Goal: Feedback & Contribution: Submit feedback/report problem

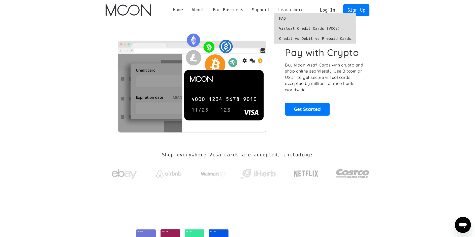
click at [307, 29] on link "Virtual Credit Cards (VCCs)" at bounding box center [315, 28] width 82 height 10
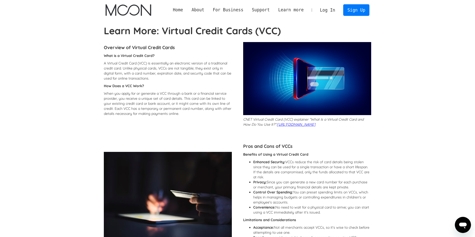
drag, startPoint x: 197, startPoint y: 134, endPoint x: 220, endPoint y: 31, distance: 104.9
click at [92, 10] on div "Home About About Moon Careers Founder's Letter For Business Business Moon APIs …" at bounding box center [237, 10] width 475 height 20
click at [110, 13] on img "home" at bounding box center [128, 10] width 46 height 12
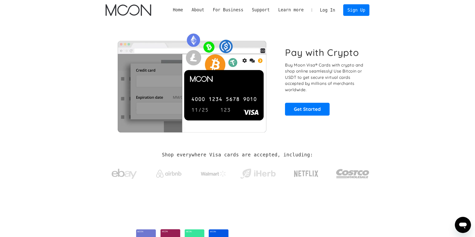
drag, startPoint x: 326, startPoint y: 133, endPoint x: 299, endPoint y: 27, distance: 109.4
click at [328, 11] on link "Log In" at bounding box center [327, 10] width 24 height 11
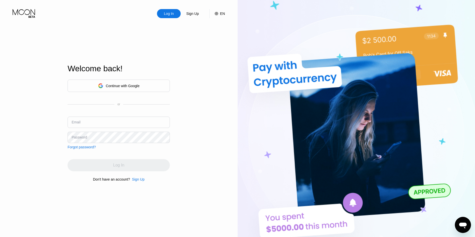
click at [131, 84] on div "Continue with Google" at bounding box center [123, 86] width 34 height 4
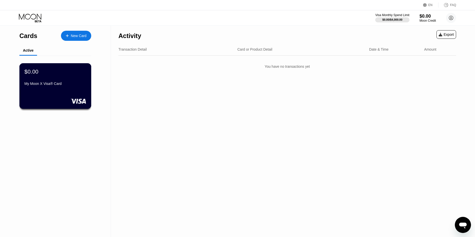
click at [40, 86] on div "My Moon X Visa® Card" at bounding box center [55, 84] width 62 height 4
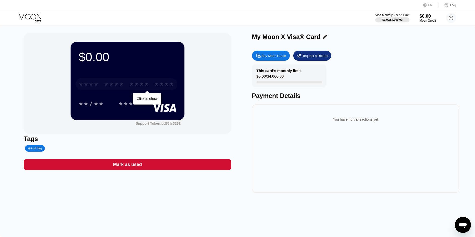
click at [138, 86] on div "* * * *" at bounding box center [139, 85] width 20 height 8
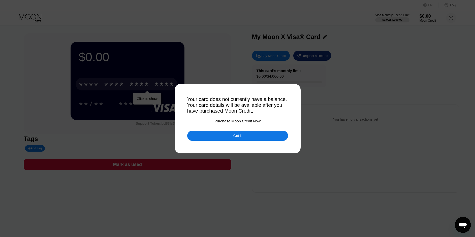
click at [240, 121] on div "Purchase Moon Credit Now" at bounding box center [237, 121] width 46 height 4
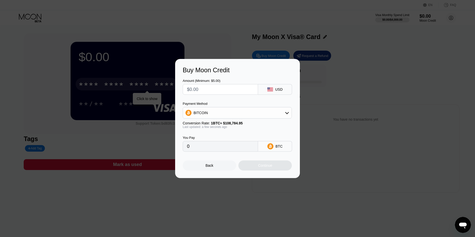
drag, startPoint x: 219, startPoint y: 88, endPoint x: 268, endPoint y: 110, distance: 53.7
click at [219, 88] on input "text" at bounding box center [220, 89] width 67 height 10
click at [359, 133] on div "Buy Moon Credit Amount (Minimum: $5.00) USD Payment Method BITCOIN Conversion R…" at bounding box center [237, 118] width 475 height 119
click at [216, 168] on div "Back" at bounding box center [209, 165] width 53 height 10
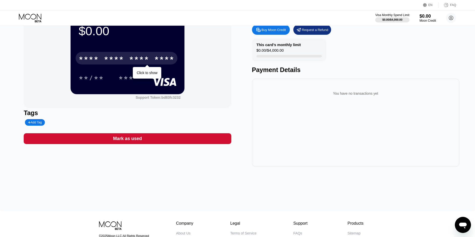
scroll to position [77, 0]
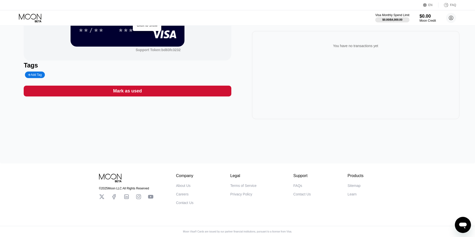
click at [182, 194] on div "Careers" at bounding box center [182, 194] width 13 height 4
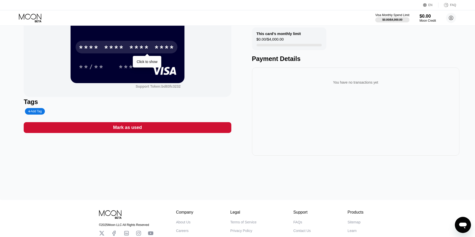
scroll to position [0, 0]
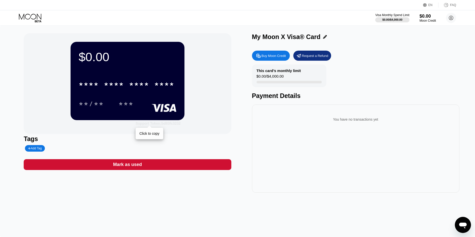
drag, startPoint x: 163, startPoint y: 123, endPoint x: 186, endPoint y: 126, distance: 22.9
click at [186, 126] on div "$0.00 * * * * * * * * * * * * **** **/** *** Support Token: bd83fc3232 Click to…" at bounding box center [127, 83] width 207 height 101
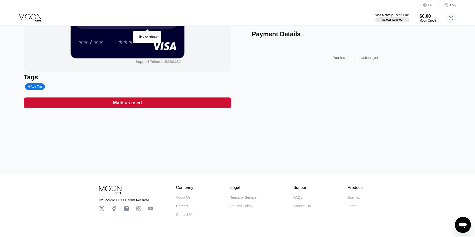
scroll to position [77, 0]
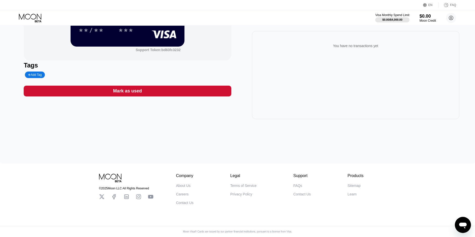
click at [150, 195] on icon at bounding box center [151, 197] width 6 height 6
click at [137, 194] on icon at bounding box center [139, 197] width 6 height 6
click at [127, 195] on icon at bounding box center [126, 197] width 6 height 6
click at [102, 194] on icon at bounding box center [101, 196] width 5 height 5
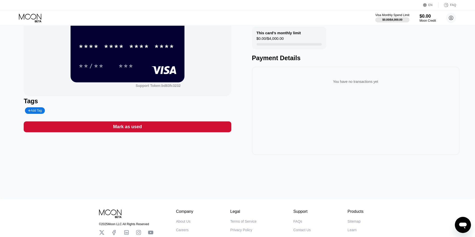
scroll to position [0, 0]
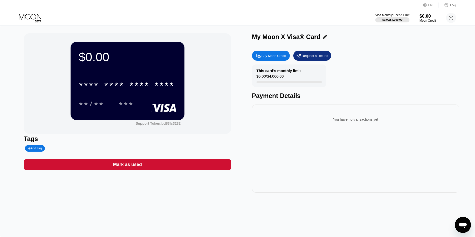
click at [316, 85] on div "This card’s monthly limit $0.00 / $4,000.00" at bounding box center [289, 75] width 74 height 23
click at [254, 59] on div "Buy Moon Credit" at bounding box center [271, 56] width 38 height 10
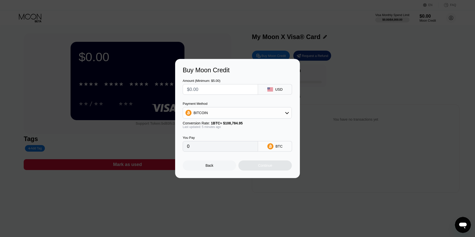
click at [283, 87] on div "USD" at bounding box center [275, 89] width 34 height 11
click at [263, 119] on div "Payment Method BITCOIN Conversion Rate: 1 BTC ≈ $108,784.95 Last updated: 5 min…" at bounding box center [237, 115] width 109 height 27
click at [261, 115] on div "BITCOIN" at bounding box center [237, 113] width 109 height 10
click at [206, 146] on div "USDC on Polygon" at bounding box center [237, 149] width 106 height 10
click at [220, 91] on input "text" at bounding box center [220, 89] width 67 height 10
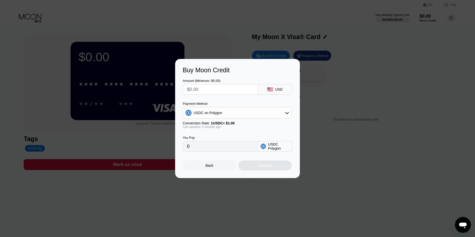
type input "$5"
type input "5.00000000"
type input "$5"
click at [265, 127] on div "Last updated: 5 minutes ago" at bounding box center [237, 127] width 109 height 4
click at [244, 149] on input "5.00000000" at bounding box center [220, 146] width 67 height 10
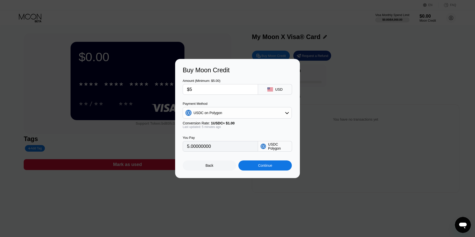
click at [261, 167] on div "Continue" at bounding box center [265, 165] width 14 height 4
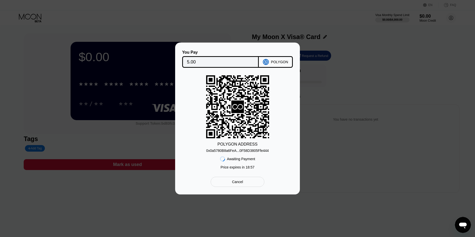
click at [245, 151] on div "0x0a5780B8a6FeA...0F58D3805Ffe444" at bounding box center [237, 151] width 62 height 4
click at [276, 62] on div "POLYGON" at bounding box center [279, 62] width 17 height 4
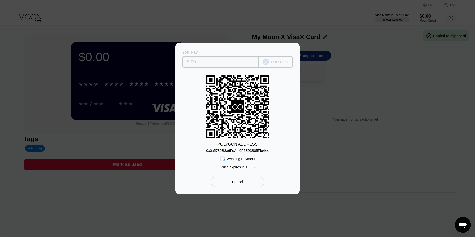
drag, startPoint x: 276, startPoint y: 62, endPoint x: 284, endPoint y: 63, distance: 7.6
click at [285, 63] on div "POLYGON" at bounding box center [279, 62] width 17 height 4
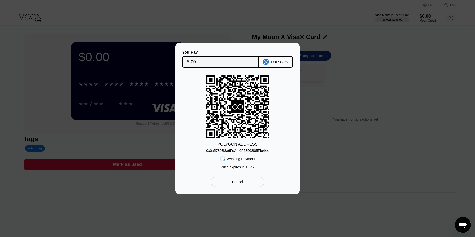
click at [261, 152] on div "0x0a5780B8a6FeA...0F58D3805Ffe444" at bounding box center [237, 151] width 62 height 4
click at [229, 59] on input "5.00" at bounding box center [220, 62] width 67 height 10
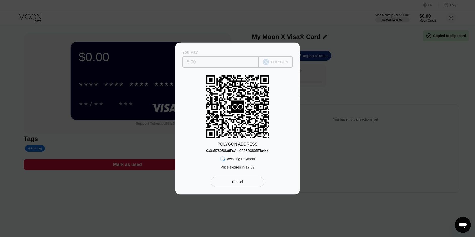
click at [188, 60] on input "5.00" at bounding box center [220, 62] width 67 height 10
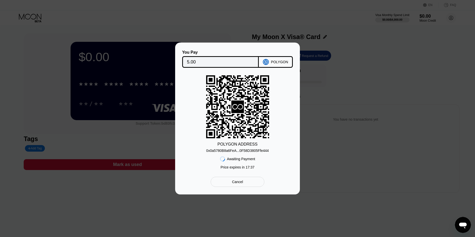
click at [241, 187] on div "Cancel" at bounding box center [237, 182] width 54 height 10
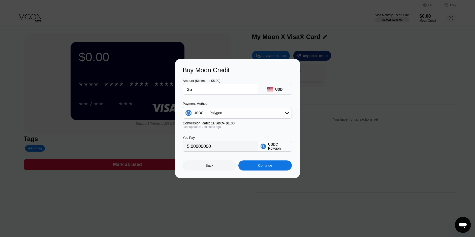
click at [213, 90] on input "$5" at bounding box center [220, 89] width 67 height 10
type input "0"
type input "$1"
type input "1.00000000"
type input "$10"
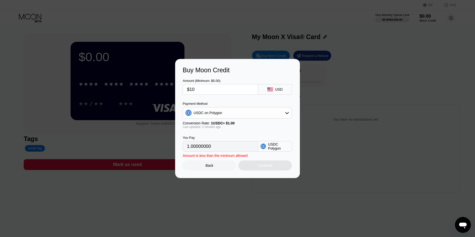
type input "10.00000000"
type input "$1"
type input "1.00000000"
type input "0"
type input "$8"
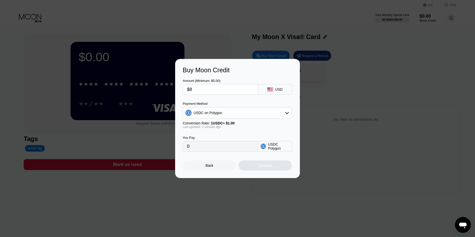
type input "8.00000000"
type input "0"
type input "$1"
type input "1.00000000"
type input "$10"
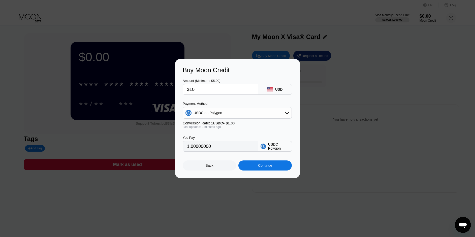
type input "10.00000000"
type input "$10"
click at [264, 167] on div "Continue" at bounding box center [265, 165] width 14 height 4
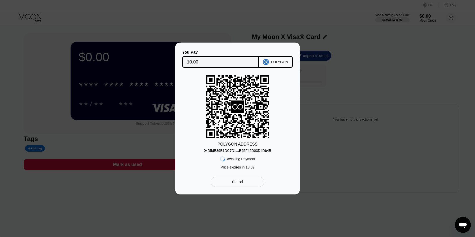
click at [242, 151] on div "0xD5dE39B1DC7D1...B95F42D03D4Db4B" at bounding box center [237, 151] width 67 height 4
click at [285, 123] on div "POLYGON ADDRESS 0xD5dE39B1DC7D1...B95F42D03D4Db4B Awaiting Payment Price expire…" at bounding box center [238, 123] width 110 height 96
drag, startPoint x: 273, startPoint y: 162, endPoint x: 237, endPoint y: 159, distance: 36.1
click at [273, 163] on div "POLYGON ADDRESS 0xD5dE39B1DC7D1...B95F42D03D4Db4B Awaiting Payment Price expire…" at bounding box center [238, 123] width 110 height 96
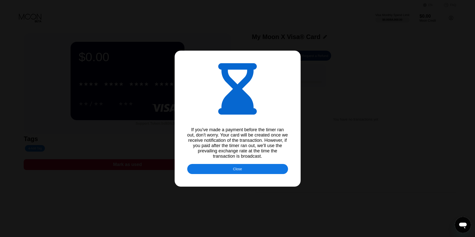
drag, startPoint x: 192, startPoint y: 130, endPoint x: 281, endPoint y: 160, distance: 94.0
click at [281, 159] on div "If you've made a payment before the timer ran out, don't worry. Your card will …" at bounding box center [237, 143] width 101 height 32
drag, startPoint x: 270, startPoint y: 157, endPoint x: 186, endPoint y: 123, distance: 90.9
click at [186, 123] on div "If you've made a payment before the timer ran out, don't worry. Your card will …" at bounding box center [237, 118] width 475 height 237
drag, startPoint x: 201, startPoint y: 128, endPoint x: 248, endPoint y: 143, distance: 49.2
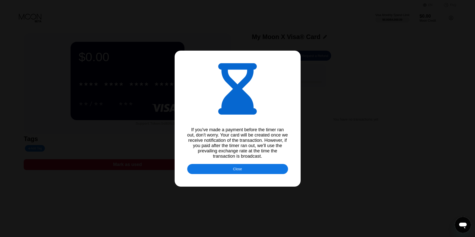
click at [248, 143] on div "If you've made a payment before the timer ran out, don't worry. Your card will …" at bounding box center [237, 143] width 101 height 32
click at [247, 142] on div "If you've made a payment before the timer ran out, don't worry. Your card will …" at bounding box center [237, 143] width 101 height 32
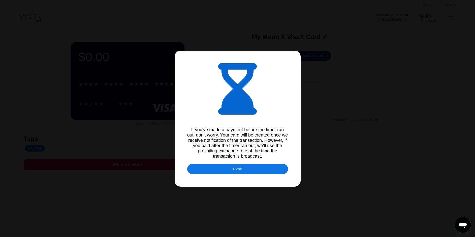
click at [247, 142] on div "If you've made a payment before the timer ran out, don't worry. Your card will …" at bounding box center [237, 143] width 101 height 32
drag, startPoint x: 266, startPoint y: 159, endPoint x: 196, endPoint y: 130, distance: 75.7
click at [196, 130] on div "If you've made a payment before the timer ran out, don't worry. Your card will …" at bounding box center [237, 143] width 101 height 32
drag, startPoint x: 190, startPoint y: 127, endPoint x: 264, endPoint y: 163, distance: 82.5
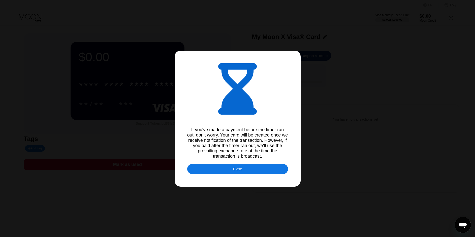
click at [264, 163] on div "If you've made a payment before the timer ran out, don't worry. Your card will …" at bounding box center [237, 118] width 475 height 237
drag, startPoint x: 263, startPoint y: 158, endPoint x: 191, endPoint y: 128, distance: 78.7
click at [188, 127] on div "If you've made a payment before the timer ran out, don't worry. Your card will …" at bounding box center [237, 143] width 101 height 32
drag, startPoint x: 191, startPoint y: 128, endPoint x: 253, endPoint y: 163, distance: 70.7
click at [253, 163] on div "If you've made a payment before the timer ran out, don't worry. Your card will …" at bounding box center [237, 118] width 475 height 237
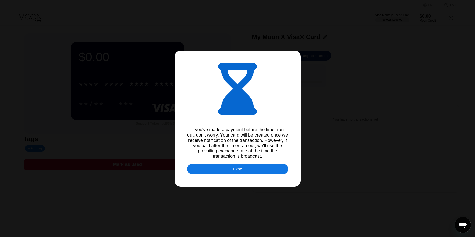
drag, startPoint x: 253, startPoint y: 158, endPoint x: 261, endPoint y: 157, distance: 8.0
click at [261, 157] on div "If you've made a payment before the timer ran out, don't worry. Your card will …" at bounding box center [237, 143] width 101 height 32
click at [244, 172] on div "Close" at bounding box center [237, 169] width 101 height 10
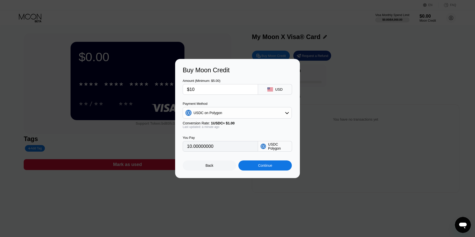
click at [218, 170] on div "Back" at bounding box center [209, 165] width 53 height 10
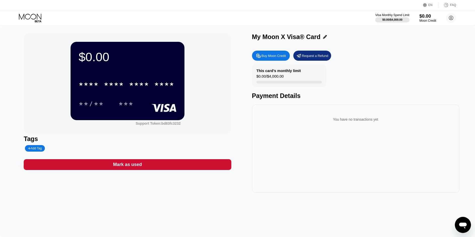
click at [426, 18] on div "$0.00" at bounding box center [427, 15] width 17 height 5
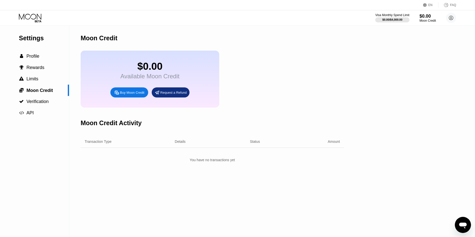
click at [156, 94] on icon at bounding box center [157, 92] width 4 height 3
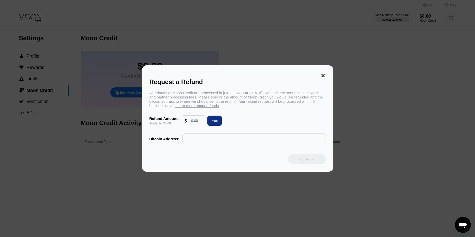
click at [200, 125] on input "text" at bounding box center [196, 121] width 14 height 10
click at [218, 122] on div "Max" at bounding box center [214, 121] width 14 height 10
type input "0.00"
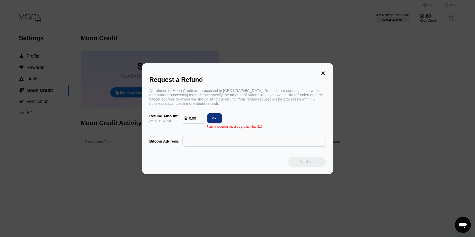
click at [326, 70] on div "Request a Refund All refunds of Moon Credit are processed in [GEOGRAPHIC_DATA].…" at bounding box center [237, 118] width 191 height 111
click at [326, 72] on div "Request a Refund All refunds of Moon Credit are processed in [GEOGRAPHIC_DATA].…" at bounding box center [237, 118] width 191 height 111
click at [323, 76] on div "Request a Refund" at bounding box center [237, 79] width 176 height 7
click at [323, 72] on icon at bounding box center [323, 74] width 4 height 4
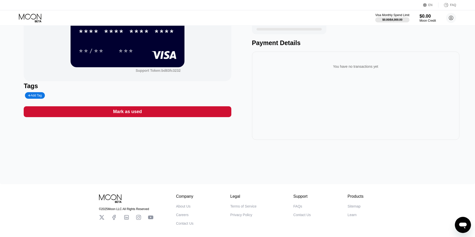
scroll to position [77, 0]
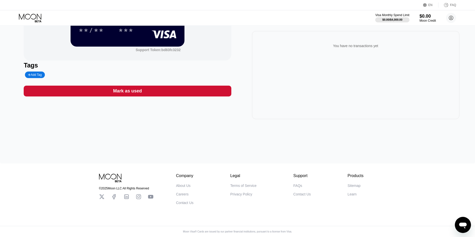
click at [305, 193] on div "Contact Us" at bounding box center [301, 194] width 17 height 4
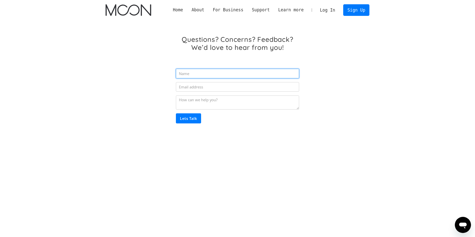
click at [207, 76] on input "Email Form" at bounding box center [237, 74] width 123 height 10
click at [201, 73] on input "Email Form" at bounding box center [237, 74] width 123 height 10
type input "Maxim"
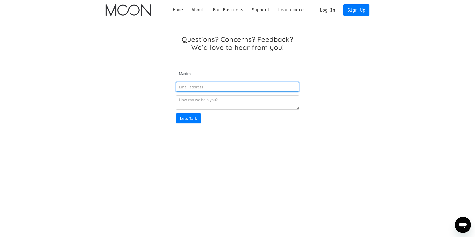
click at [199, 85] on input "Email Form" at bounding box center [237, 87] width 123 height 10
type input "[EMAIL_ADDRESS][DOMAIN_NAME]"
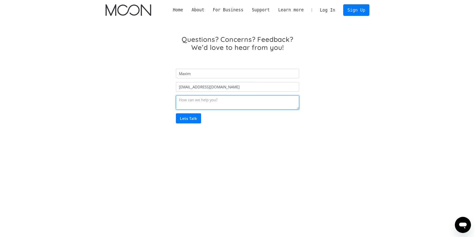
click at [261, 99] on textarea "Email Form" at bounding box center [237, 102] width 123 height 14
drag, startPoint x: 301, startPoint y: 109, endPoint x: 310, endPoint y: 159, distance: 51.4
click at [219, 101] on textarea "Email Form" at bounding box center [237, 102] width 123 height 14
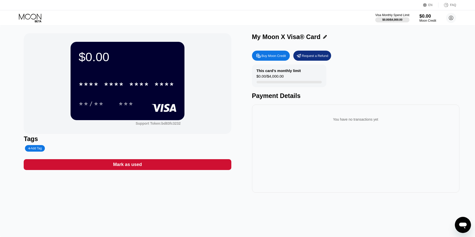
click at [421, 17] on div "$0.00" at bounding box center [427, 15] width 17 height 5
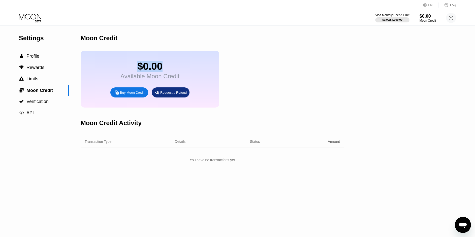
drag, startPoint x: 138, startPoint y: 69, endPoint x: 169, endPoint y: 69, distance: 31.7
click at [169, 69] on div "$0.00" at bounding box center [149, 66] width 59 height 11
click at [224, 65] on div "$0.00 Available Moon Credit Buy Moon Credit Request a Refund" at bounding box center [212, 79] width 263 height 57
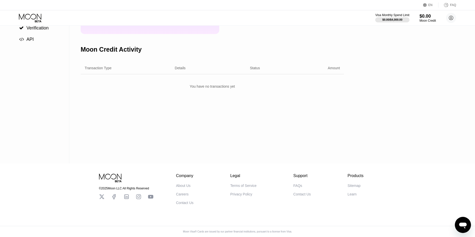
click at [238, 147] on div "Moon Credit $0.00 Available Moon Credit Buy Moon Credit Request a Refund Moon C…" at bounding box center [212, 57] width 263 height 211
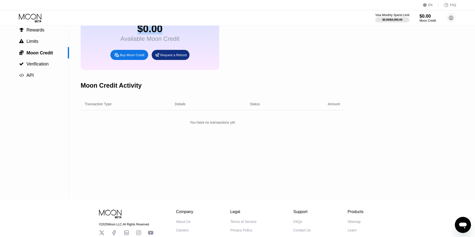
scroll to position [0, 0]
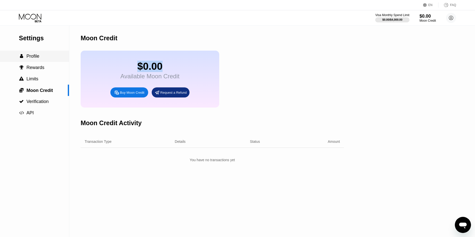
click at [31, 61] on div " Profile" at bounding box center [34, 56] width 69 height 11
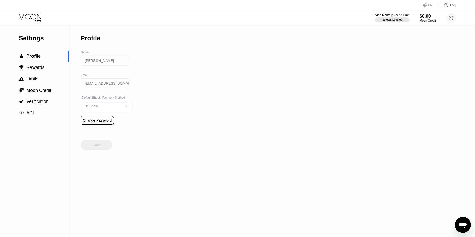
click at [110, 108] on div "On-Chain" at bounding box center [102, 106] width 38 height 4
click at [130, 108] on div "Settings  Profile  Rewards  Limits  Moon Credit  Verification  API Profil…" at bounding box center [237, 131] width 475 height 211
click at [131, 108] on div "Settings  Profile  Rewards  Limits  Moon Credit  Verification  API Profil…" at bounding box center [237, 131] width 475 height 211
click at [124, 108] on img at bounding box center [126, 105] width 5 height 5
click at [26, 19] on icon at bounding box center [30, 17] width 22 height 6
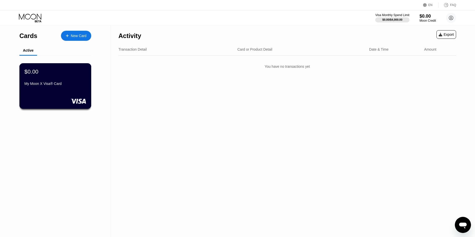
click at [56, 95] on div "$0.00 My Moon X Visa® Card" at bounding box center [55, 86] width 72 height 46
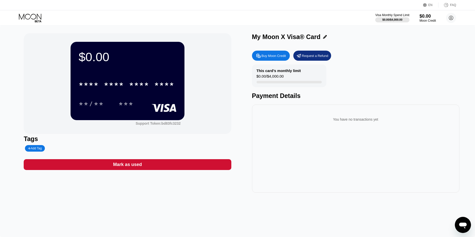
click at [90, 60] on div "$0.00" at bounding box center [128, 57] width 98 height 14
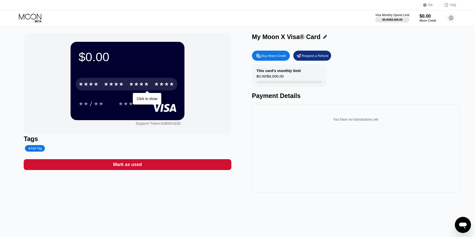
click at [93, 83] on div "* * * *" at bounding box center [89, 85] width 20 height 8
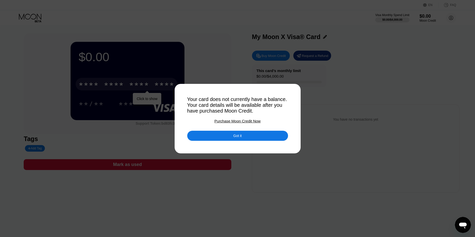
click at [222, 122] on div "Purchase Moon Credit Now" at bounding box center [237, 121] width 46 height 4
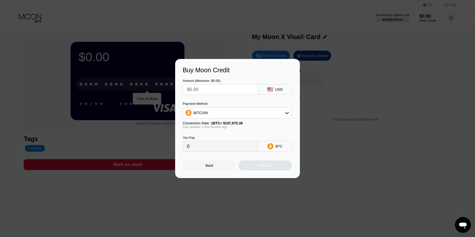
click at [216, 169] on div "Back" at bounding box center [209, 165] width 53 height 10
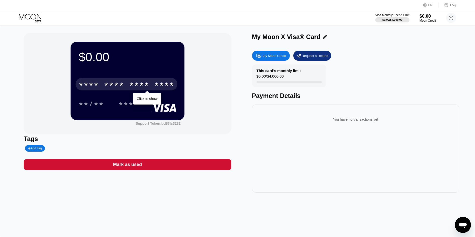
click at [157, 86] on div "****" at bounding box center [164, 85] width 20 height 8
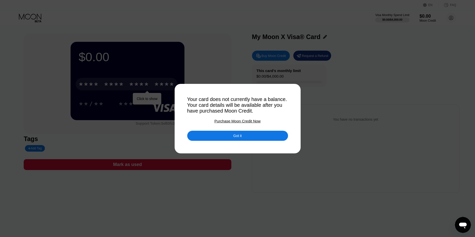
click at [233, 136] on div "Got it" at bounding box center [237, 136] width 101 height 10
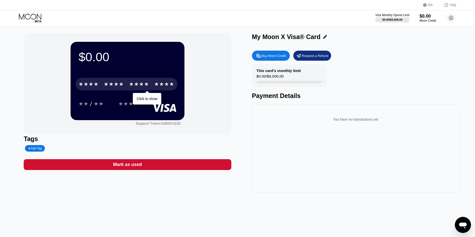
drag, startPoint x: 279, startPoint y: 84, endPoint x: 290, endPoint y: 85, distance: 10.1
click at [290, 83] on div at bounding box center [288, 82] width 65 height 3
click at [269, 70] on div "This card’s monthly limit" at bounding box center [278, 70] width 44 height 4
click at [269, 72] on div "This card’s monthly limit" at bounding box center [278, 70] width 44 height 4
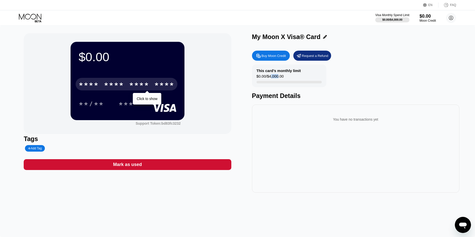
click at [278, 80] on div "$0.00 / $4,000.00" at bounding box center [269, 77] width 27 height 7
click at [355, 86] on div "This card’s monthly limit $0.00 / $4,000.00 Payment Details" at bounding box center [355, 81] width 207 height 35
click at [311, 57] on div "Request a Refund" at bounding box center [315, 56] width 26 height 4
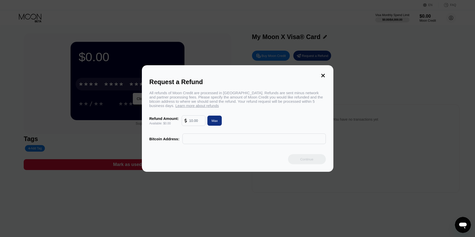
click at [326, 75] on div "Request a Refund All refunds of Moon Credit are processed in Bitcoin. Refunds a…" at bounding box center [237, 118] width 191 height 106
click at [322, 78] on div "Request a Refund" at bounding box center [237, 81] width 176 height 7
click at [323, 74] on icon at bounding box center [323, 76] width 6 height 6
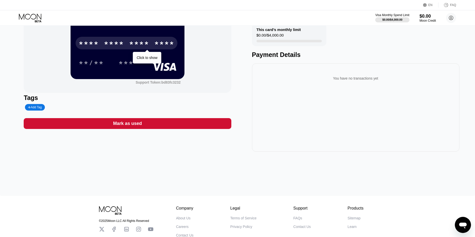
scroll to position [77, 0]
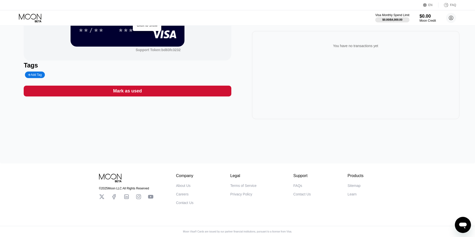
click at [304, 192] on div "Contact Us" at bounding box center [301, 194] width 17 height 4
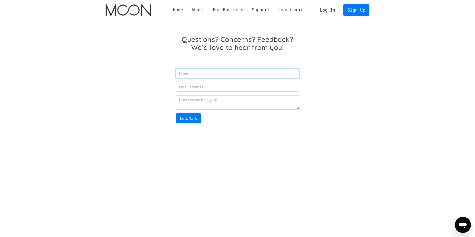
click at [229, 76] on input "Email Form" at bounding box center [237, 74] width 123 height 10
type input "Maxim"
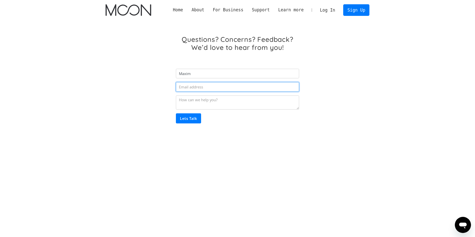
click at [226, 88] on input "Email Form" at bounding box center [237, 87] width 123 height 10
type input "[EMAIL_ADDRESS][DOMAIN_NAME]"
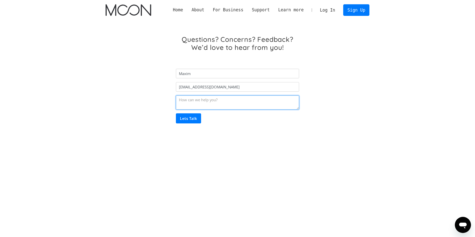
click at [220, 96] on textarea "Email Form" at bounding box center [237, 102] width 123 height 14
click at [219, 100] on textarea "Я пополнил по адресу, но ничего не произошло 10$" at bounding box center [237, 102] width 123 height 14
drag, startPoint x: 228, startPoint y: 103, endPoint x: 163, endPoint y: 104, distance: 64.7
click at [163, 104] on div "Questions? Concerns? Feedback? We’d love to hear from you! Maxim vymasfyaya@gma…" at bounding box center [237, 88] width 264 height 137
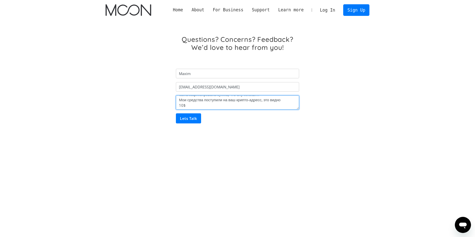
click at [190, 104] on textarea "Я пополнил по адресу во время таймера, но ничего на счет не была зафиксирована …" at bounding box center [237, 102] width 123 height 14
click at [189, 105] on textarea "Я пополнил по адресу во время таймера, но ничего на счет не была зафиксирована …" at bounding box center [237, 102] width 123 height 14
click at [192, 104] on textarea "Я пополнил по адресу во время таймера, но ничего на счет не была зафиксирована …" at bounding box center [237, 102] width 123 height 14
click at [210, 103] on textarea "Я пополнил по адресу во время таймера, но ничего на счет не была зафиксирована …" at bounding box center [237, 102] width 123 height 14
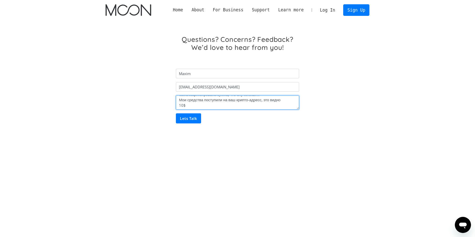
click at [211, 97] on textarea "Я пополнил по адресу во время таймера, но ничего на счет не была зафиксирована …" at bounding box center [237, 102] width 123 height 14
click at [212, 105] on textarea "Я пополнил по адресу во время таймера, но ничего на счет не была зафиксирована …" at bounding box center [237, 102] width 123 height 14
paste textarea "https://imgur.com/a/v16fffn"
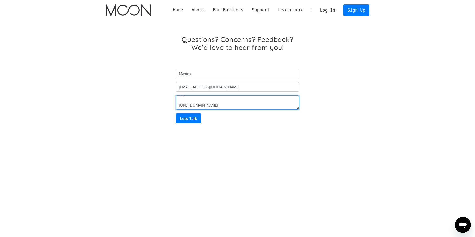
paste textarea "https://imgur.com/a/lSxtq8c"
type textarea "Я пополнил по адресу во время таймера, но ничего на счет не была зафиксирована …"
click at [186, 120] on input "Lets Talk" at bounding box center [188, 118] width 25 height 10
type input "Please wait..."
